Goal: Transaction & Acquisition: Purchase product/service

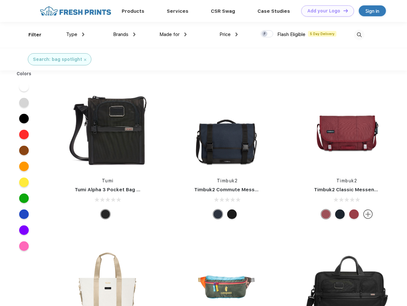
scroll to position [0, 0]
click at [325, 11] on link "Add your Logo Design Tool" at bounding box center [327, 10] width 53 height 11
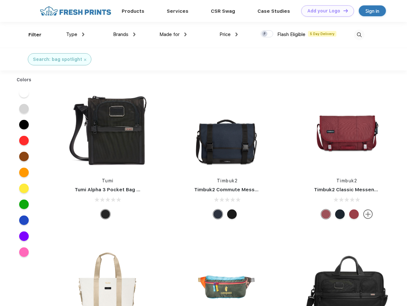
click at [0, 0] on div "Design Tool" at bounding box center [0, 0] width 0 height 0
click at [342, 11] on link "Add your Logo Design Tool" at bounding box center [327, 10] width 53 height 11
click at [31, 35] on div "Filter" at bounding box center [34, 34] width 13 height 7
click at [75, 34] on span "Type" at bounding box center [71, 35] width 11 height 6
click at [124, 34] on span "Brands" at bounding box center [120, 35] width 15 height 6
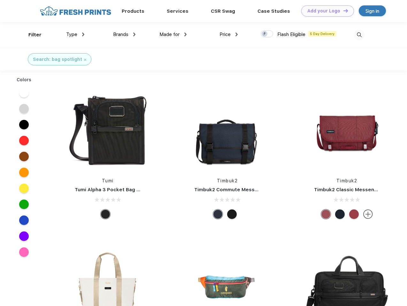
click at [173, 34] on span "Made for" at bounding box center [169, 35] width 20 height 6
click at [228, 34] on span "Price" at bounding box center [224, 35] width 11 height 6
click at [267, 34] on div at bounding box center [266, 33] width 12 height 7
click at [265, 34] on input "checkbox" at bounding box center [262, 32] width 4 height 4
click at [359, 35] on img at bounding box center [359, 35] width 11 height 11
